Goal: Task Accomplishment & Management: Use online tool/utility

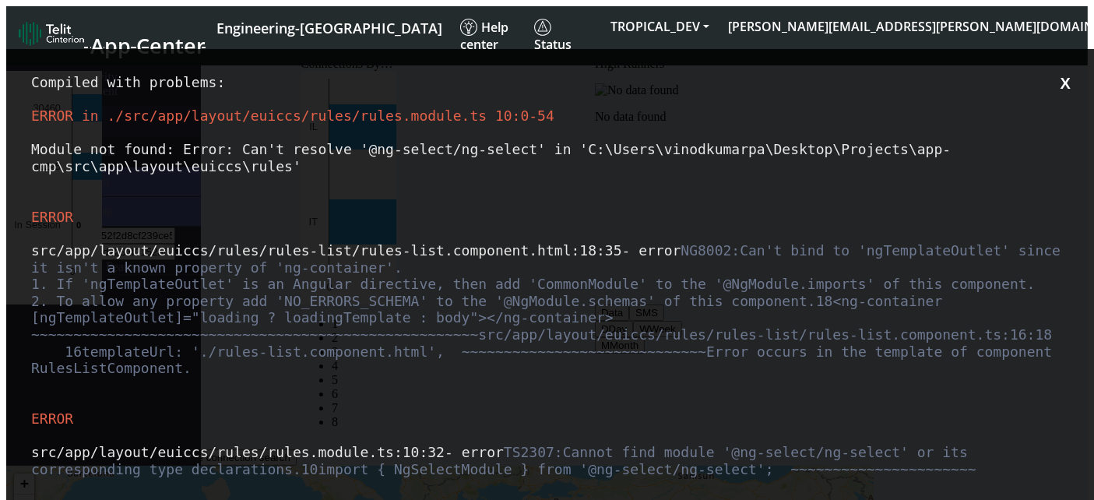
click at [591, 376] on div "src/app/layout/euiccs/rules/rules-list/rules-list.component.html :18 :35 - erro…" at bounding box center [553, 308] width 1044 height 135
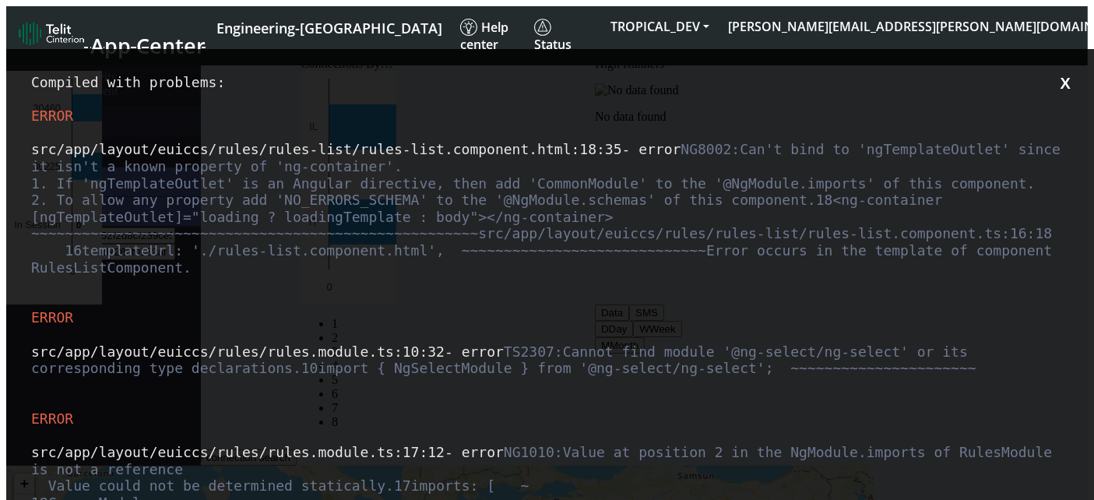
click at [520, 167] on div "src/app/layout/euiccs/rules/rules-list/rules-list.component.html :18 :35 - erro…" at bounding box center [553, 207] width 1044 height 135
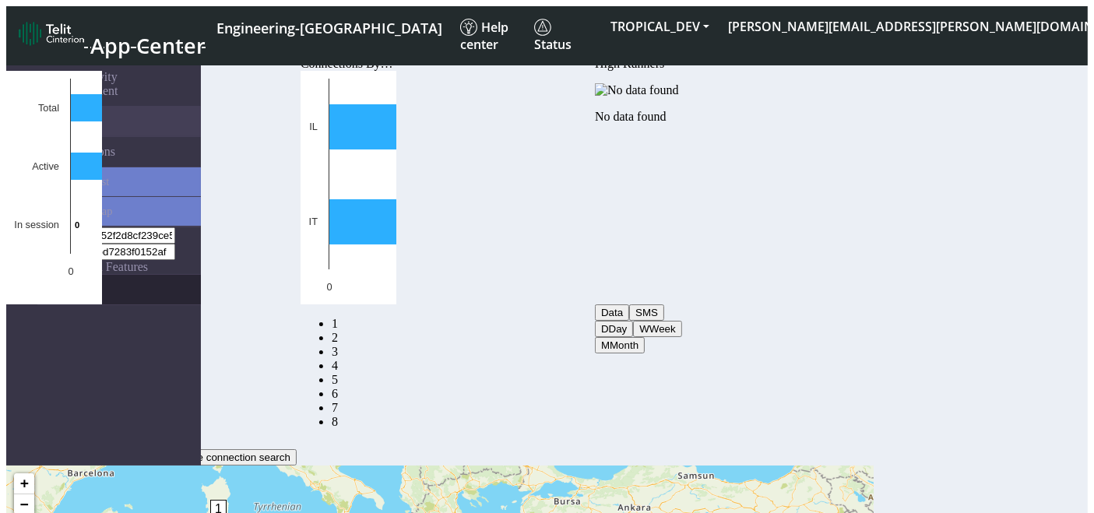
click at [106, 275] on link "eUICCs" at bounding box center [119, 290] width 164 height 30
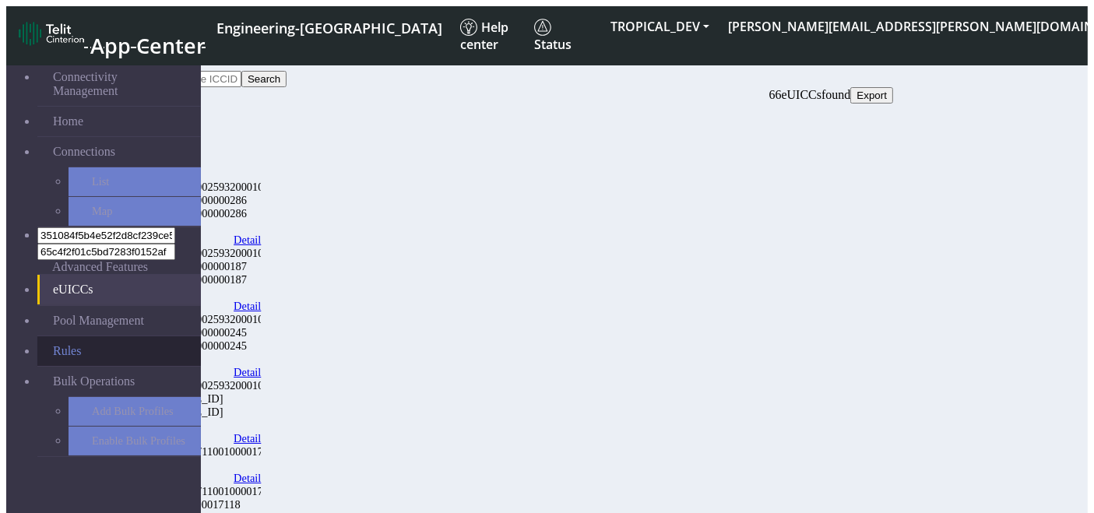
click at [96, 336] on link "Rules" at bounding box center [119, 351] width 164 height 30
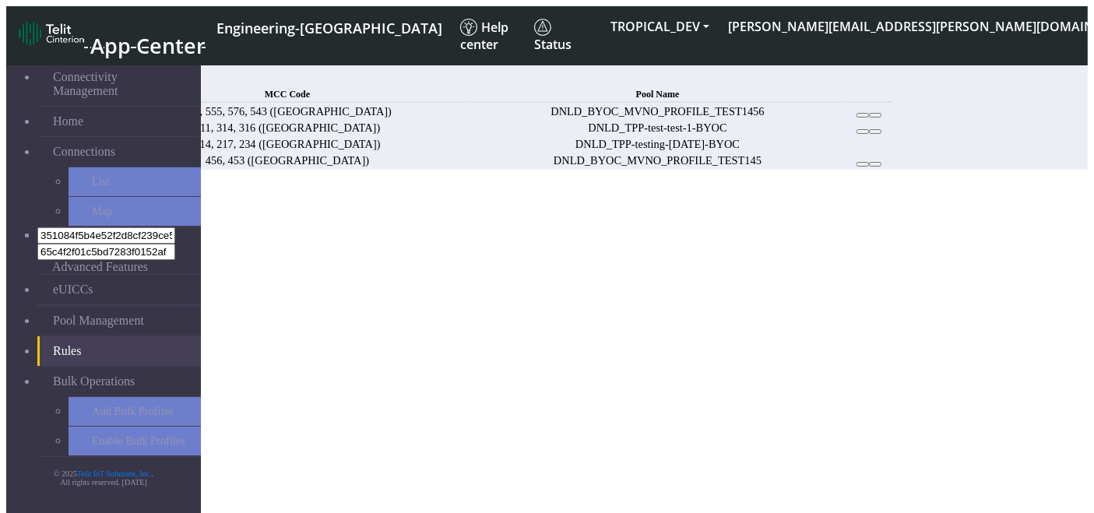
click at [125, 79] on span "Add" at bounding box center [115, 77] width 22 height 13
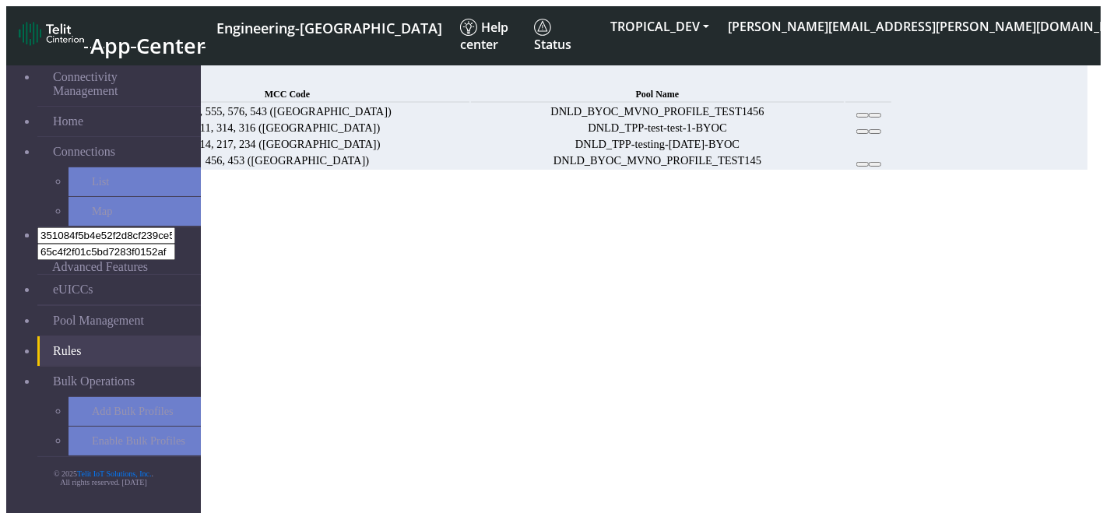
click at [75, 231] on button "Choose one" at bounding box center [40, 239] width 69 height 16
click at [65, 248] on button "312" at bounding box center [51, 256] width 30 height 16
click at [96, 259] on button "423" at bounding box center [81, 256] width 30 height 16
click at [144, 264] on button "23" at bounding box center [132, 256] width 24 height 16
click at [574, 186] on div "Add Rule" at bounding box center [547, 193] width 1082 height 14
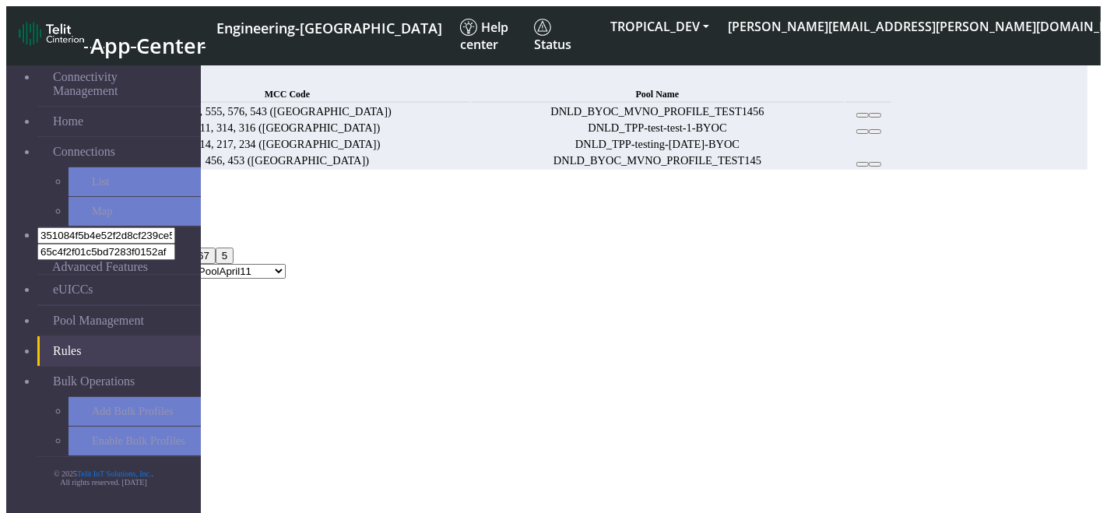
click at [642, 217] on div "MCC Code 312, 423, 23 123 312 423 21 23 25 24 67 5 Pool Name DNLD_MVNO-flolive.…" at bounding box center [547, 248] width 1082 height 62
click at [847, 276] on div "MCC Code 312, 423, 23 123 312 423 21 23 25 24 67 5 Pool Name DNLD_MVNO-flolive.…" at bounding box center [547, 248] width 1082 height 62
click at [623, 186] on div "Add Rule" at bounding box center [547, 193] width 1082 height 14
click at [65, 248] on button "312" at bounding box center [51, 256] width 30 height 16
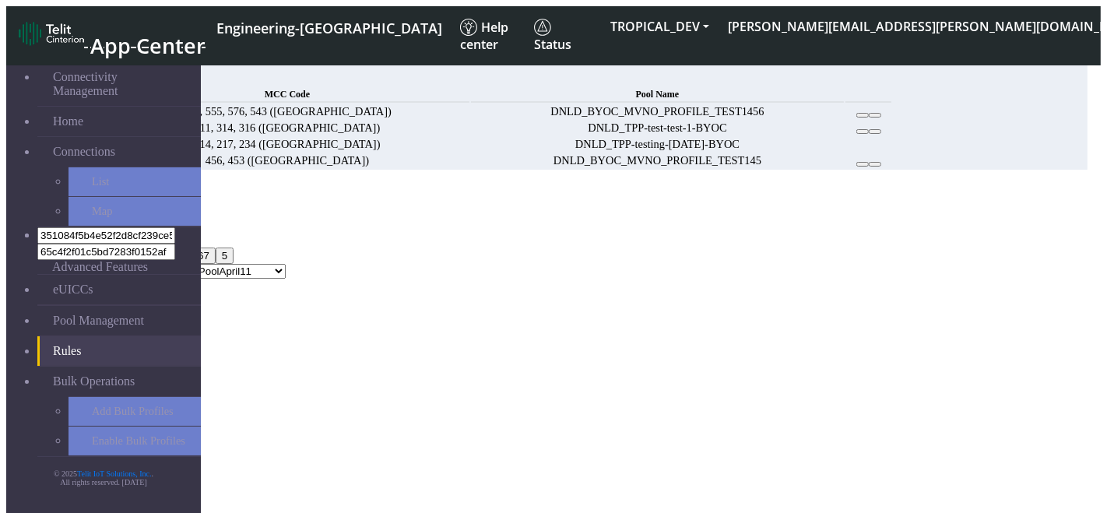
click at [400, 186] on div "Add Rule" at bounding box center [547, 193] width 1082 height 14
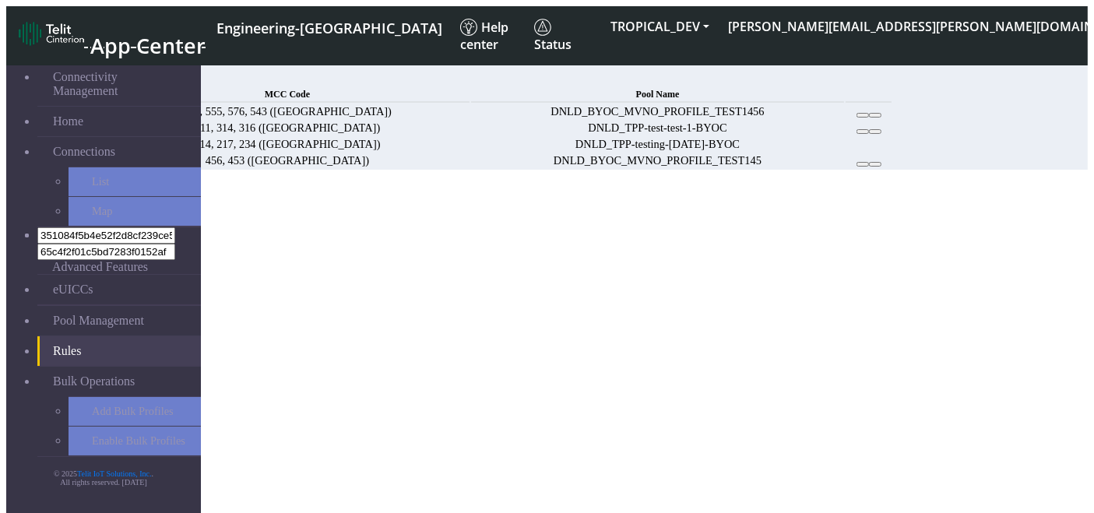
click at [125, 74] on span "Add" at bounding box center [115, 77] width 22 height 13
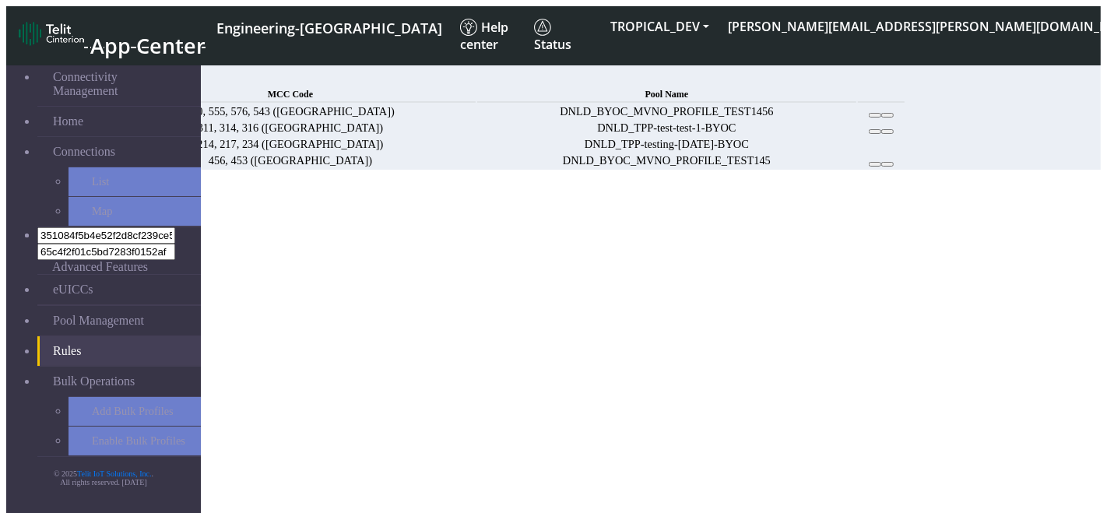
select select
click at [548, 217] on div "MCC Code Choose one Pool Name DNLD_MVNO-flolive.net-testPoolApril11 DNLD_TPP-te…" at bounding box center [547, 239] width 1082 height 45
click at [75, 231] on button "Choose one" at bounding box center [40, 239] width 69 height 16
click at [36, 248] on button "123" at bounding box center [21, 256] width 30 height 16
click at [65, 248] on button "312" at bounding box center [51, 256] width 30 height 16
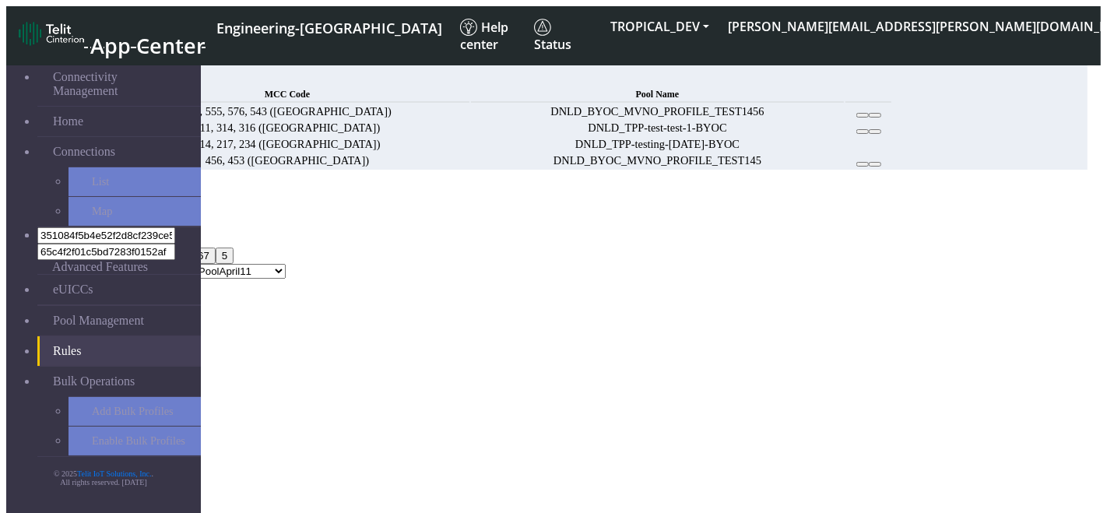
click at [263, 217] on div "MCC Code 123, 312 123 312 423 21 23 25 24 67 5 Pool Name DNLD_MVNO-flolive.net-…" at bounding box center [547, 248] width 1082 height 62
click at [6, 217] on icon "Close" at bounding box center [6, 217] width 0 height 0
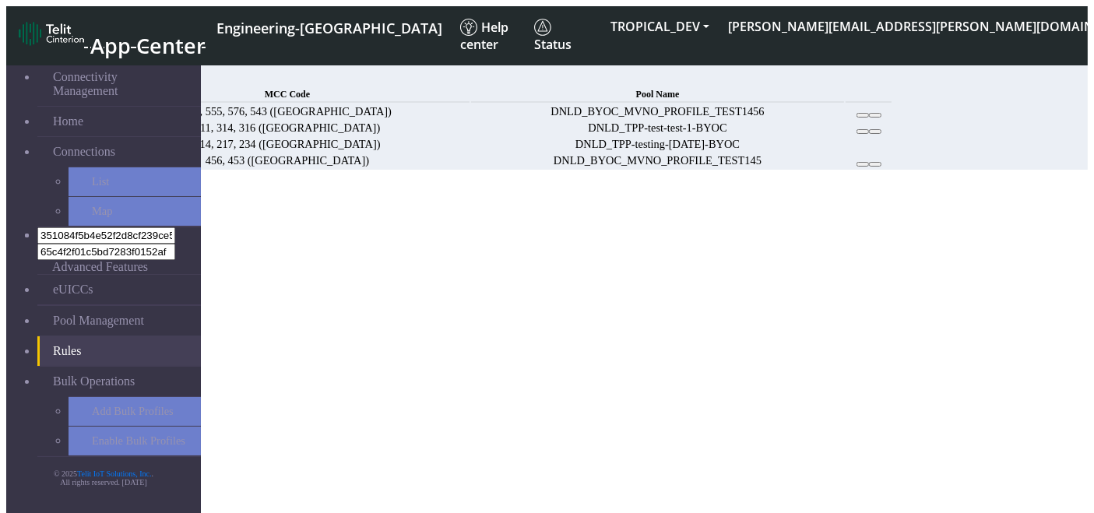
click at [759, 152] on td "DNLD_TPP-testing-Mar05-BYOC" at bounding box center [657, 144] width 373 height 15
click at [623, 168] on td "DNLD_BYOC_MVNO_PROFILE_TEST145" at bounding box center [657, 160] width 373 height 15
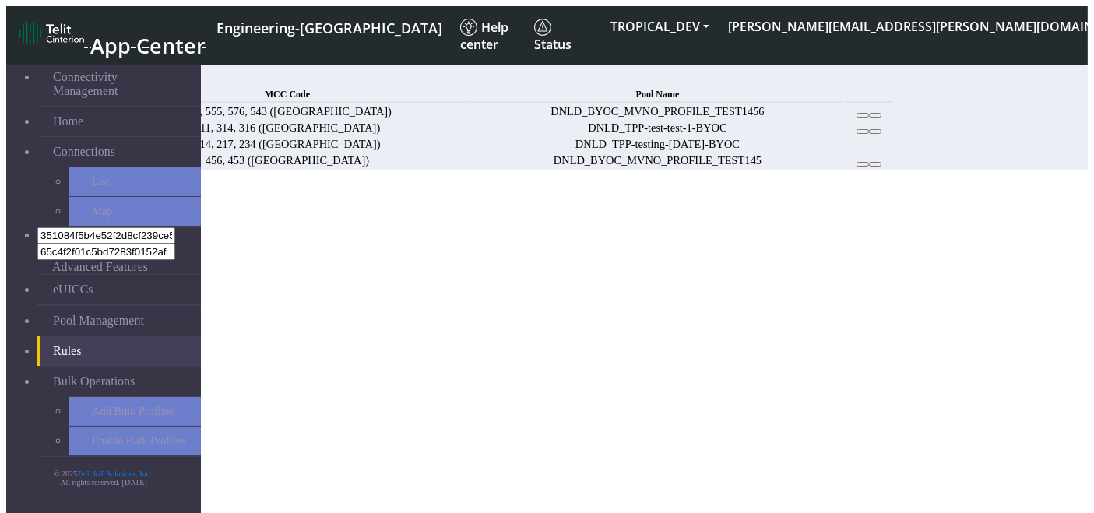
click at [658, 152] on td "DNLD_TPP-testing-Mar05-BYOC" at bounding box center [657, 144] width 373 height 15
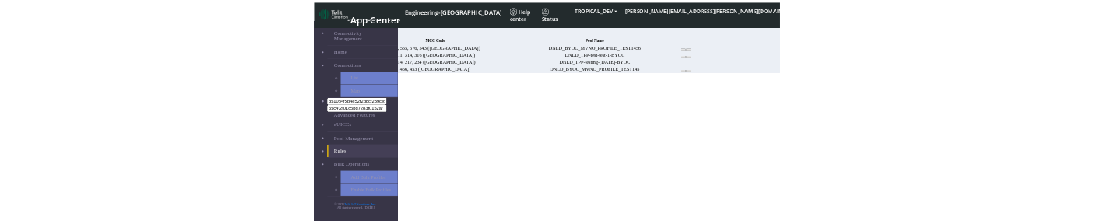
scroll to position [5, 0]
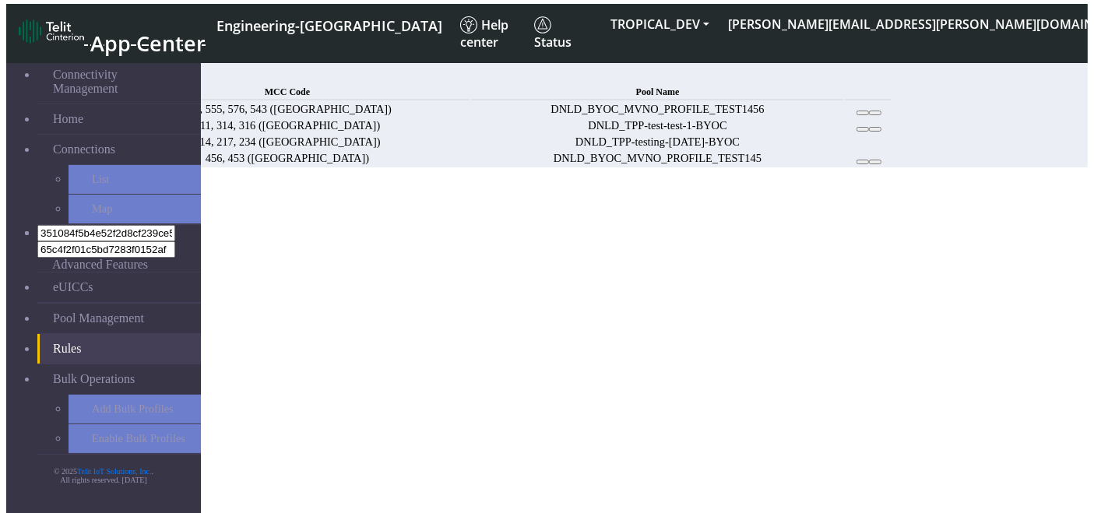
click at [730, 133] on td "DNLD_TPP-test-test-1-BYOC" at bounding box center [657, 125] width 373 height 15
click at [863, 129] on icon at bounding box center [863, 129] width 0 height 0
click at [869, 115] on button at bounding box center [863, 113] width 12 height 5
click at [881, 115] on button at bounding box center [875, 113] width 12 height 5
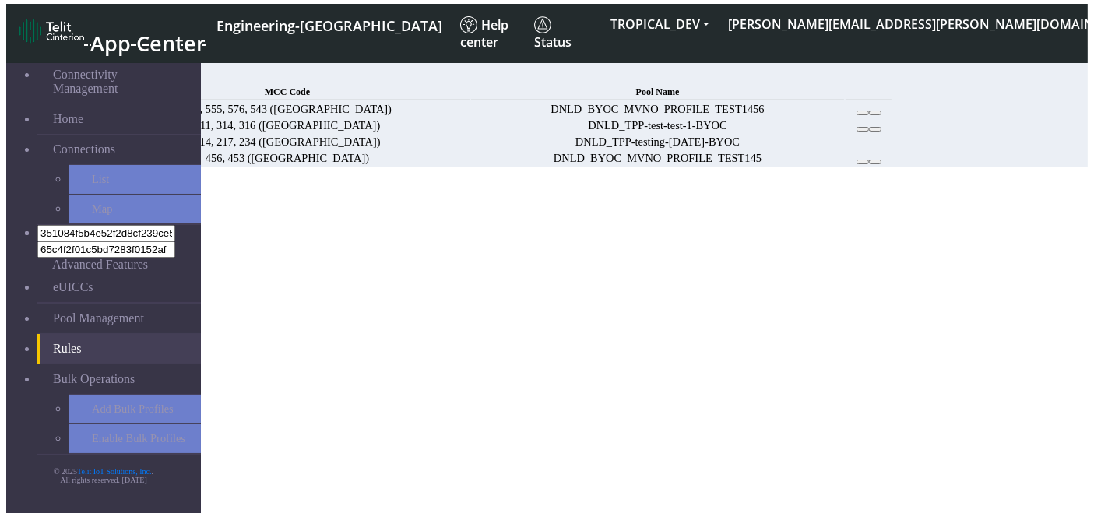
click at [821, 166] on td "DNLD_BYOC_MVNO_PROFILE_TEST145" at bounding box center [657, 158] width 373 height 15
click at [844, 133] on td "DNLD_TPP-test-test-1-BYOC" at bounding box center [657, 125] width 373 height 15
click at [812, 167] on section "Connectivity Management Home Connections List Map 351084f5b4e52f2d8cf239ce505cf…" at bounding box center [547, 107] width 1082 height 121
click at [125, 74] on span "Add" at bounding box center [115, 75] width 22 height 13
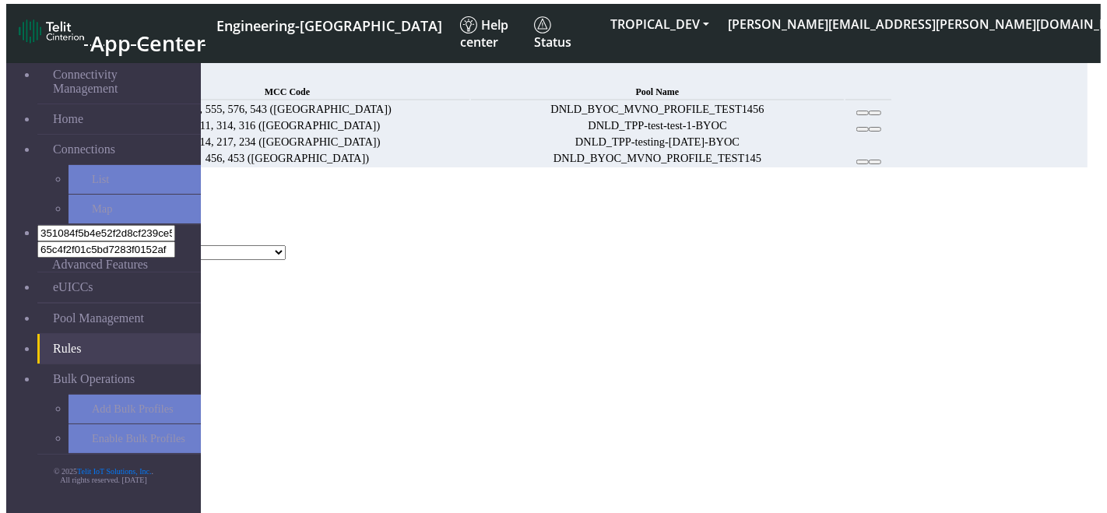
click at [286, 245] on select "DNLD_MVNO-flolive.net-testPoolApril11 DNLD_TPP-test-test-1 DNLD_TPP-testing-Mar…" at bounding box center [173, 252] width 223 height 15
select select "DNLD-flolive.net-TestPool25"
click at [268, 245] on select "DNLD_MVNO-flolive.net-testPoolApril11 DNLD_TPP-test-test-1 DNLD_TPP-testing-Mar…" at bounding box center [173, 252] width 223 height 15
click at [75, 229] on button "Choose one" at bounding box center [40, 237] width 69 height 16
click at [36, 245] on button "123" at bounding box center [21, 253] width 30 height 16
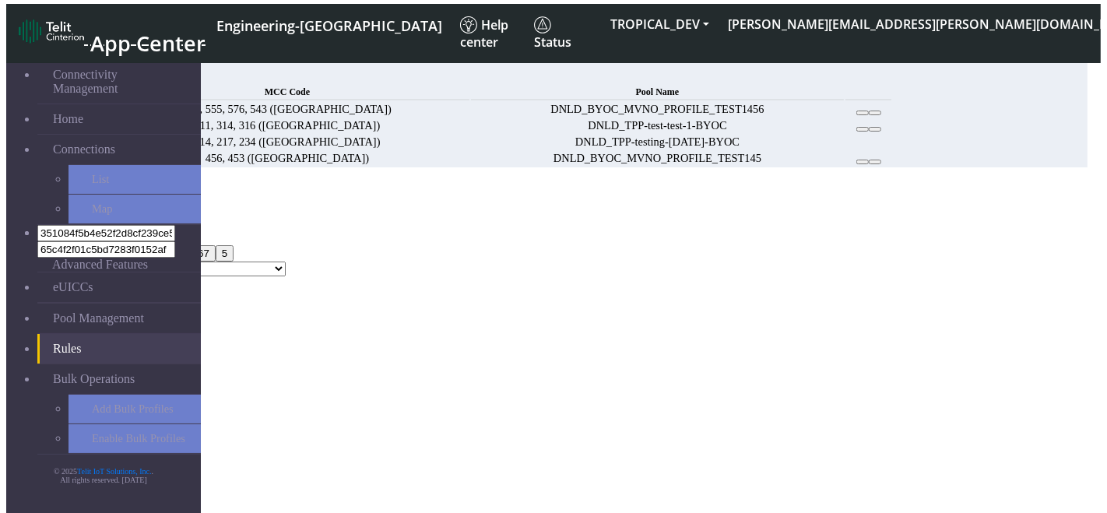
click at [452, 215] on div "MCC Code 123 123 312 423 21 23 25 24 67 5 Pool Name DNLD_MVNO-flolive.net-testP…" at bounding box center [547, 246] width 1082 height 62
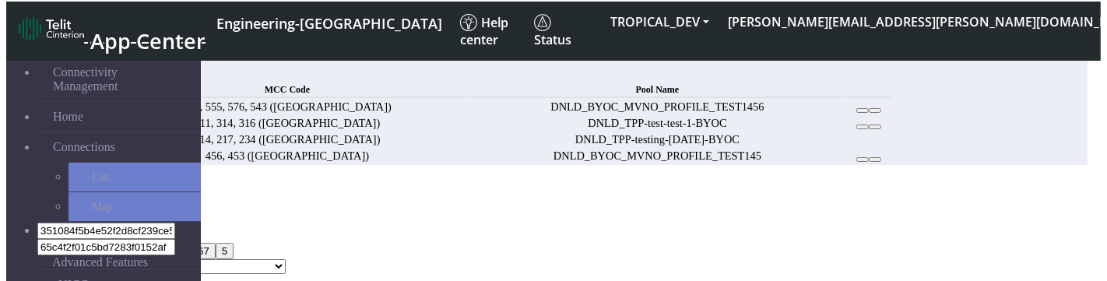
click at [6, 213] on icon "Close" at bounding box center [6, 213] width 0 height 0
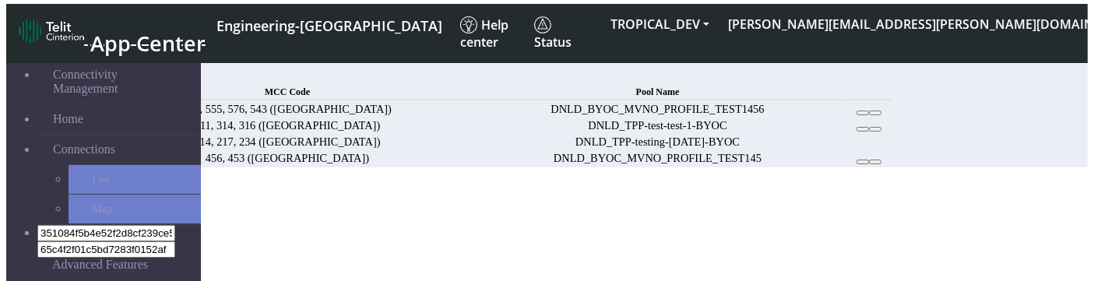
click at [125, 69] on span "Add" at bounding box center [115, 75] width 22 height 13
select select
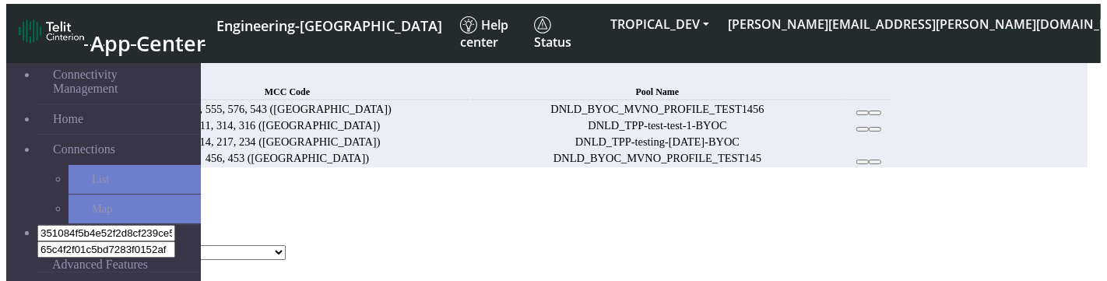
click at [832, 184] on div "Add Rule" at bounding box center [547, 191] width 1082 height 14
click at [6, 215] on icon "Close" at bounding box center [6, 215] width 0 height 0
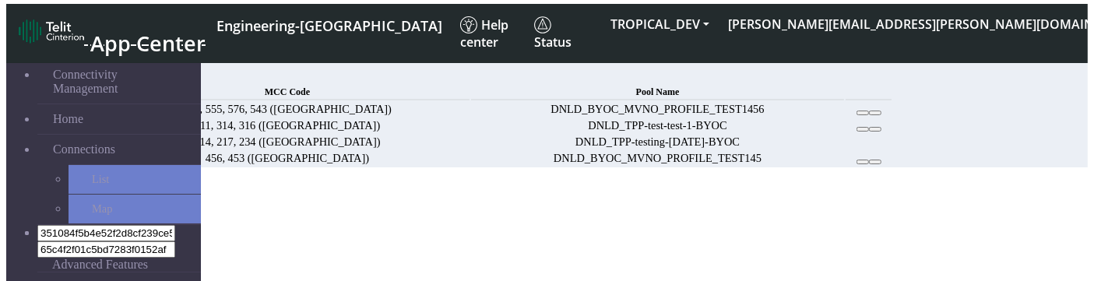
click at [125, 69] on span "Add" at bounding box center [115, 75] width 22 height 13
select select
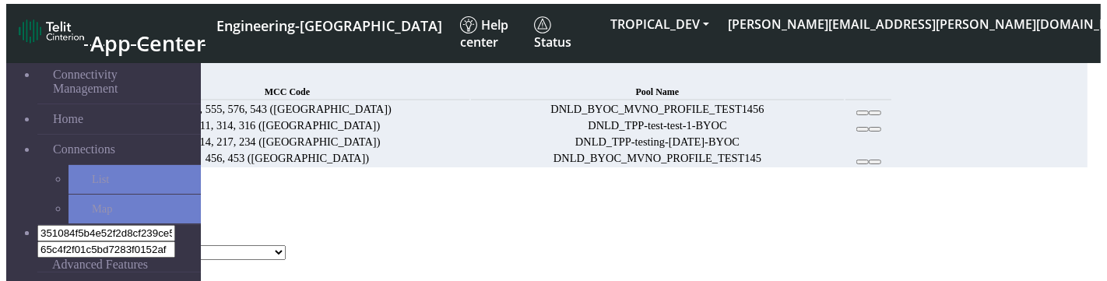
click at [286, 245] on select "DNLD_MVNO-flolive.net-testPoolApril11 DNLD_TPP-test-test-1 DNLD_TPP-testing-Mar…" at bounding box center [173, 252] width 223 height 15
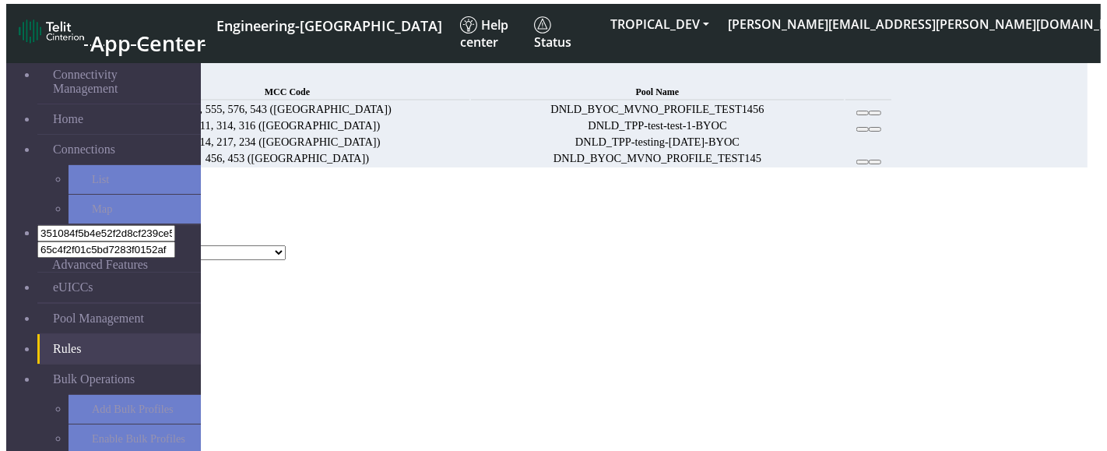
click at [523, 215] on div "MCC Code Choose one" at bounding box center [547, 230] width 1082 height 30
drag, startPoint x: 338, startPoint y: 136, endPoint x: 265, endPoint y: 132, distance: 73.3
click at [265, 215] on div "MCC Code Choose one Pool Name DNLD_MVNO-flolive.net-testPoolApril11 DNLD_TPP-te…" at bounding box center [547, 237] width 1082 height 45
copy label "MCC Code"
click at [584, 276] on ngb-modal-window "Add Rule MCC Code Choose one Pool Name DNLD_MVNO-flolive.net-testPoolApril11 DN…" at bounding box center [547, 230] width 1082 height 93
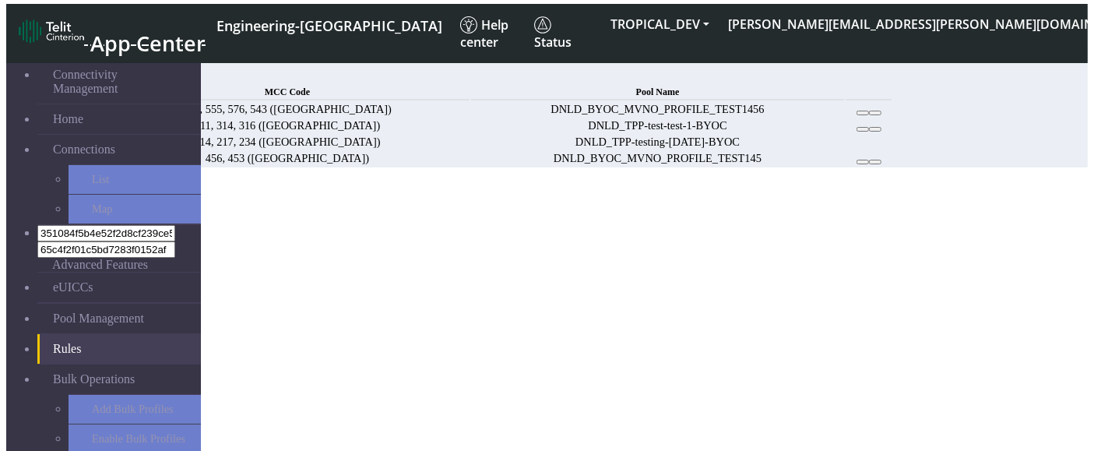
click at [651, 167] on section "Connectivity Management Home Connections List Map 351084f5b4e52f2d8cf239ce505cf…" at bounding box center [547, 107] width 1082 height 121
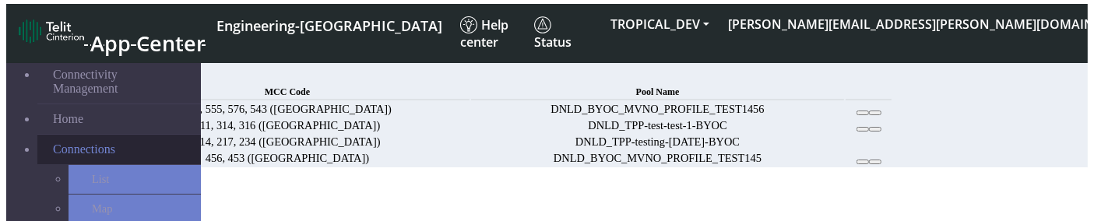
scroll to position [122, 0]
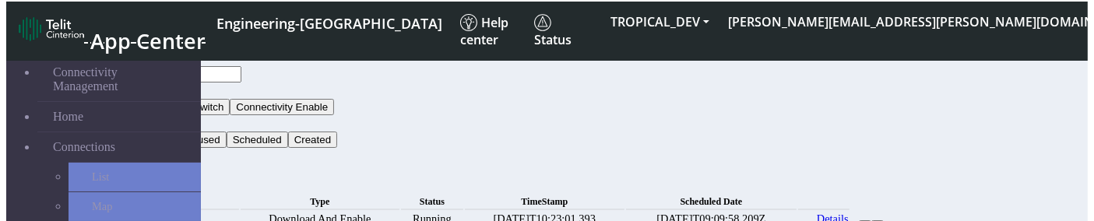
scroll to position [159, 0]
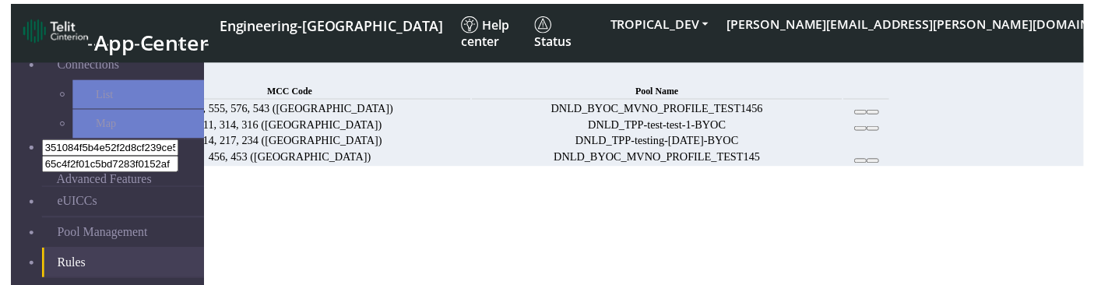
scroll to position [84, 0]
